Goal: Task Accomplishment & Management: Use online tool/utility

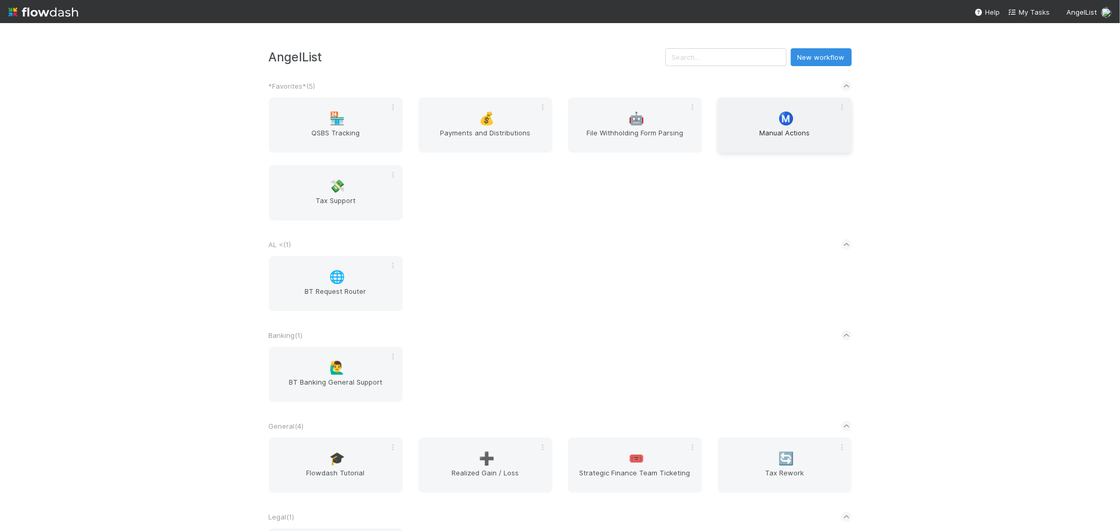
click at [753, 135] on span "Manual Actions" at bounding box center [784, 138] width 125 height 21
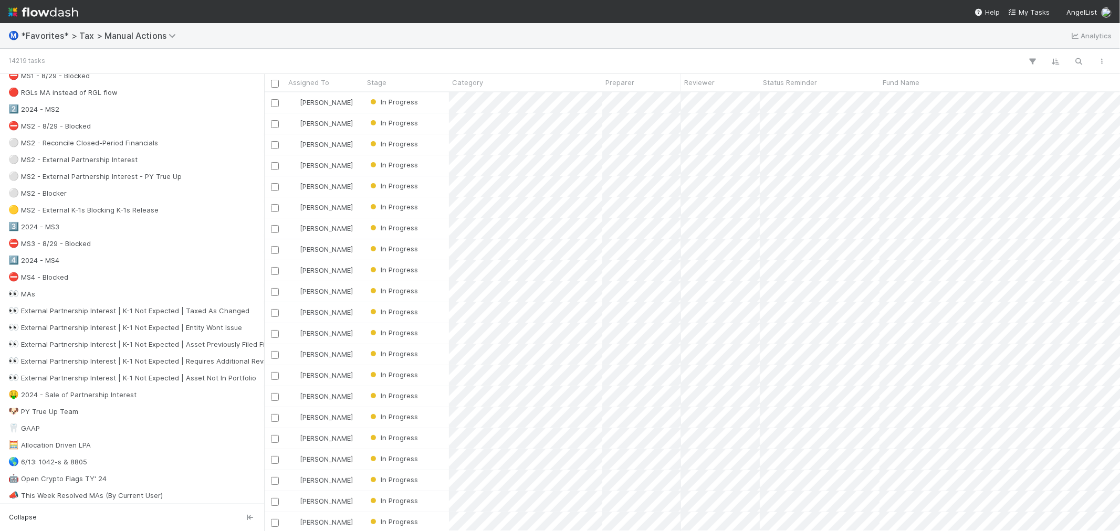
scroll to position [408, 0]
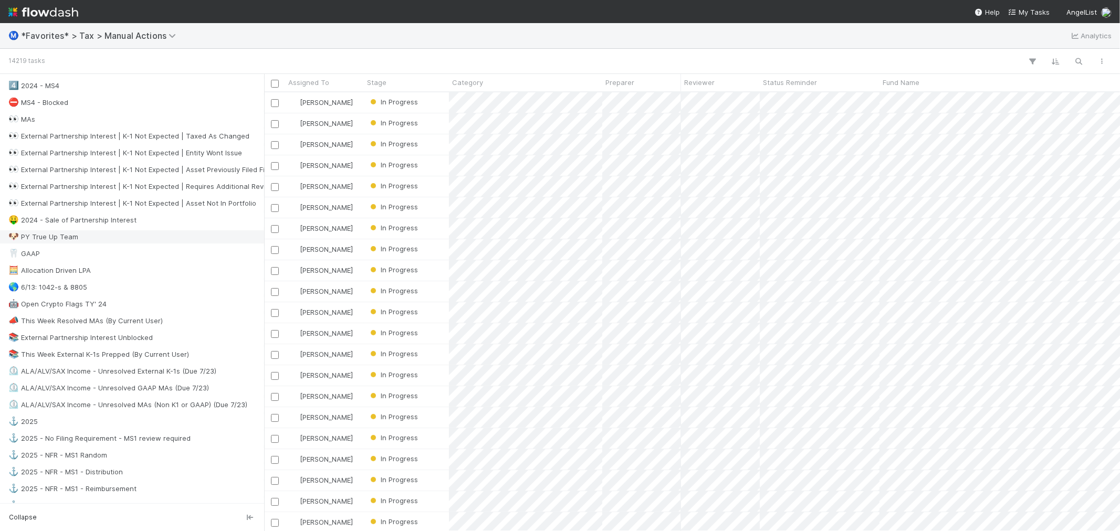
click at [135, 242] on div "🐶 PY True Up Team" at bounding box center [134, 236] width 253 height 13
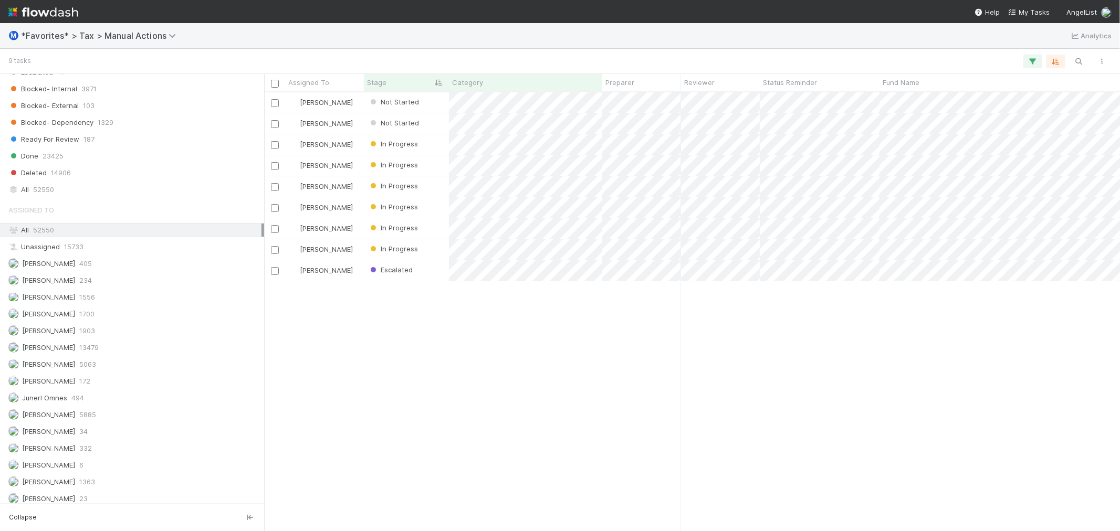
scroll to position [1065, 0]
click at [117, 383] on div "Assigned To All 52550 Unassigned 15733 [PERSON_NAME] 405 [PERSON_NAME] 234 [PER…" at bounding box center [132, 347] width 264 height 307
click at [117, 391] on div "Junerl Omnes 494" at bounding box center [134, 392] width 253 height 13
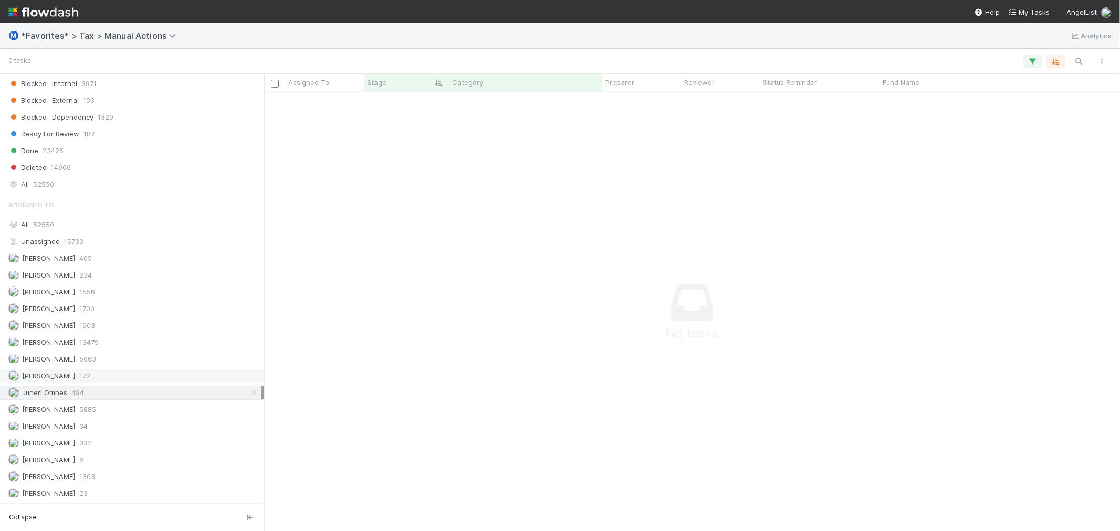
scroll to position [421, 838]
click at [125, 374] on div "[PERSON_NAME] 172" at bounding box center [134, 376] width 253 height 13
click at [125, 386] on div "Junerl Omnes 494" at bounding box center [134, 392] width 253 height 13
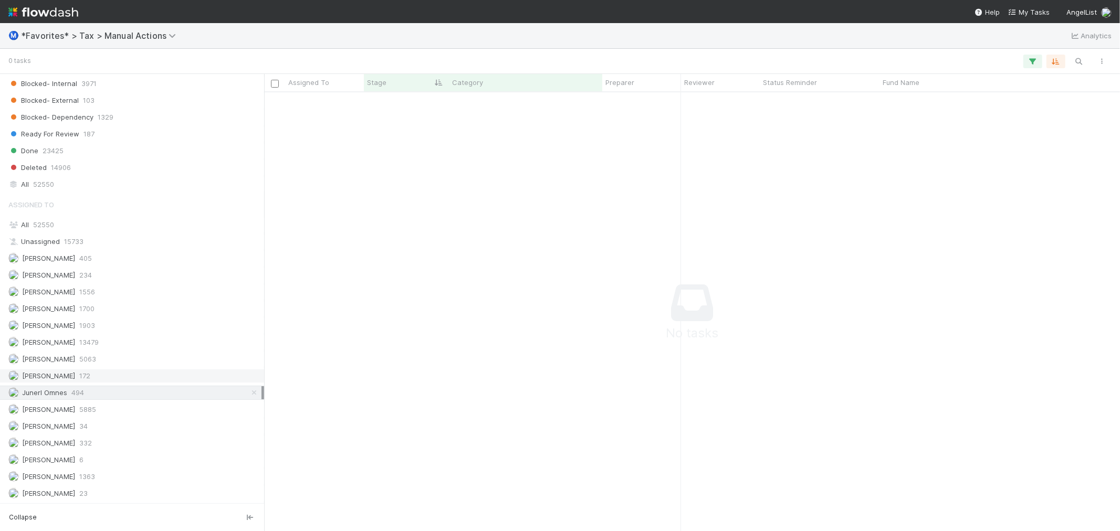
click at [102, 370] on div "[PERSON_NAME] 172" at bounding box center [134, 376] width 253 height 13
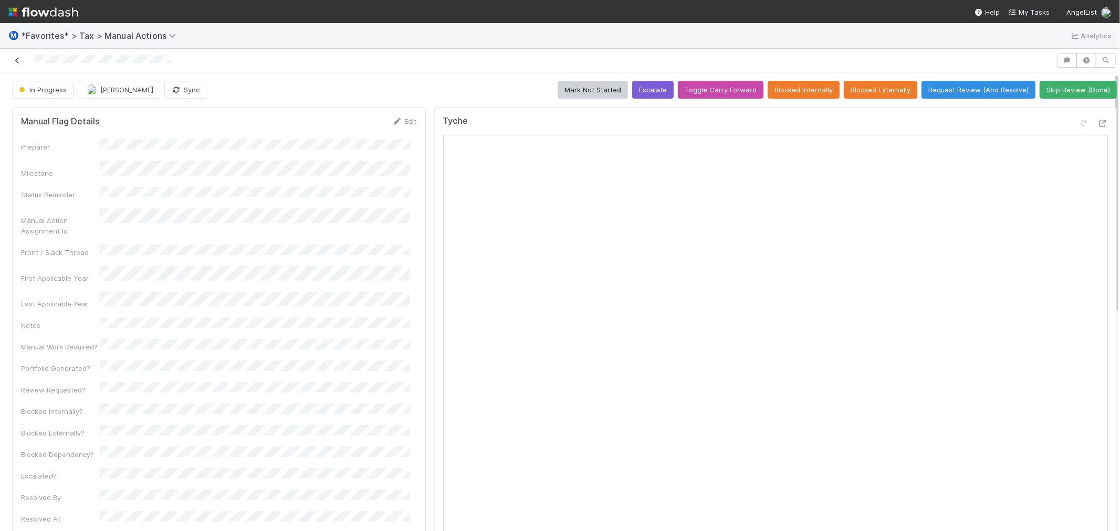
click at [17, 64] on icon at bounding box center [17, 60] width 11 height 7
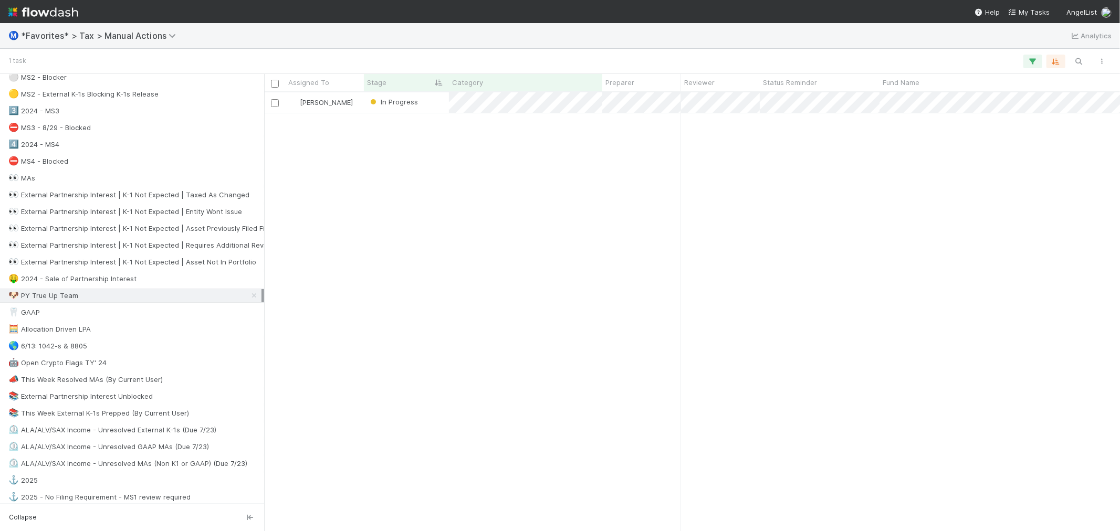
scroll to position [350, 0]
click at [186, 282] on div "🤑 2024 - Sale of Partnership Interest" at bounding box center [134, 278] width 253 height 13
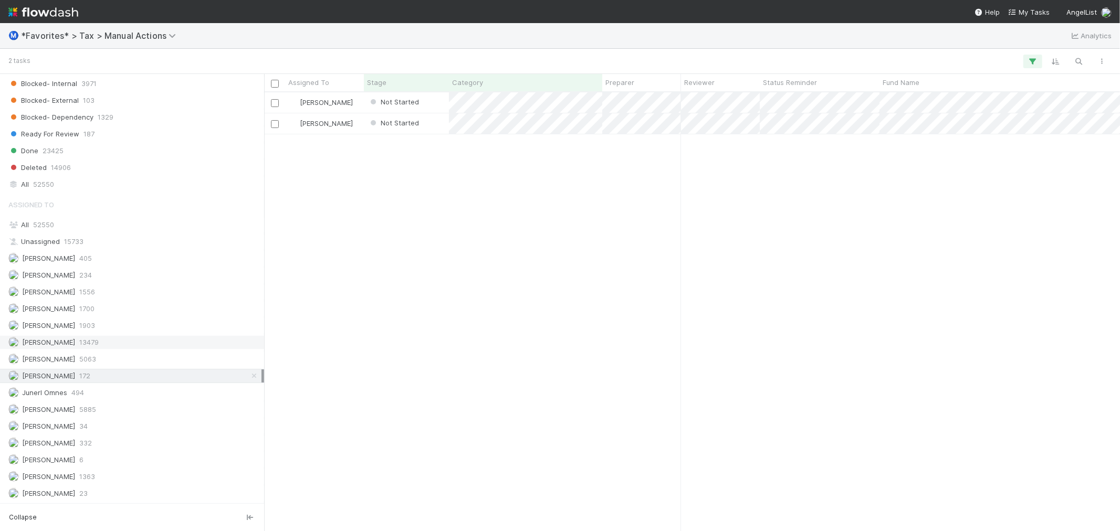
scroll to position [1065, 0]
click at [133, 387] on div "Junerl Omnes 494" at bounding box center [134, 392] width 253 height 13
